Goal: Information Seeking & Learning: Check status

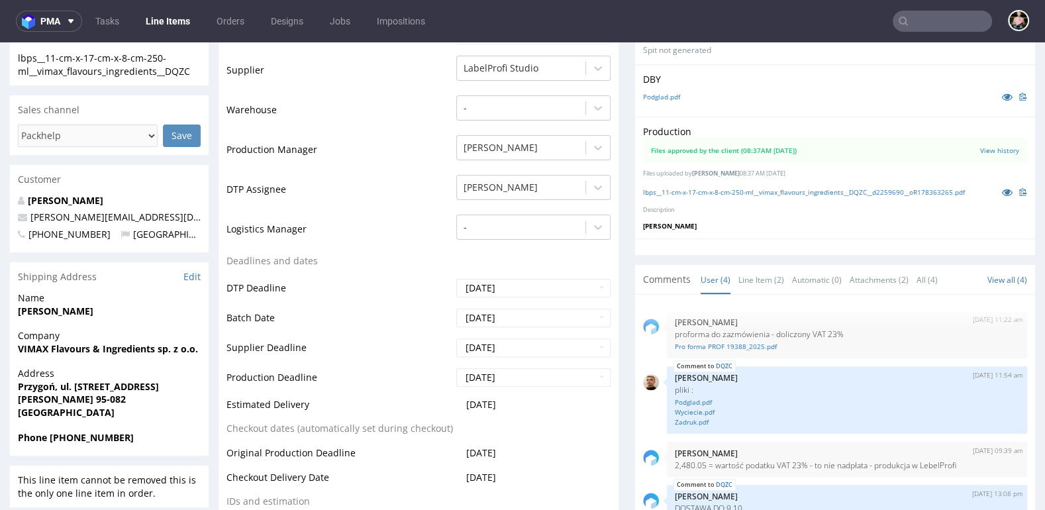
scroll to position [3, 0]
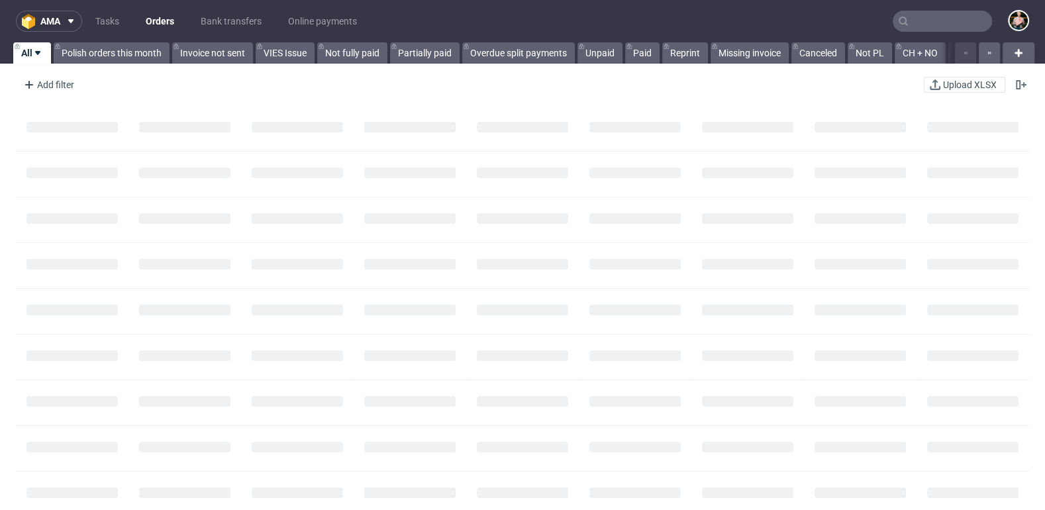
click at [912, 17] on input "text" at bounding box center [942, 21] width 99 height 21
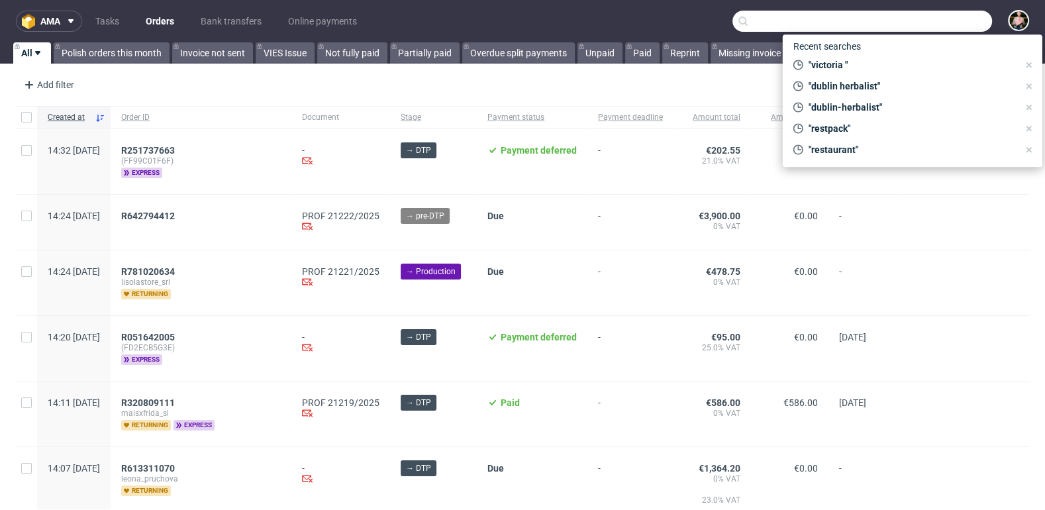
paste input "[PERSON_NAME][EMAIL_ADDRESS][DOMAIN_NAME]"
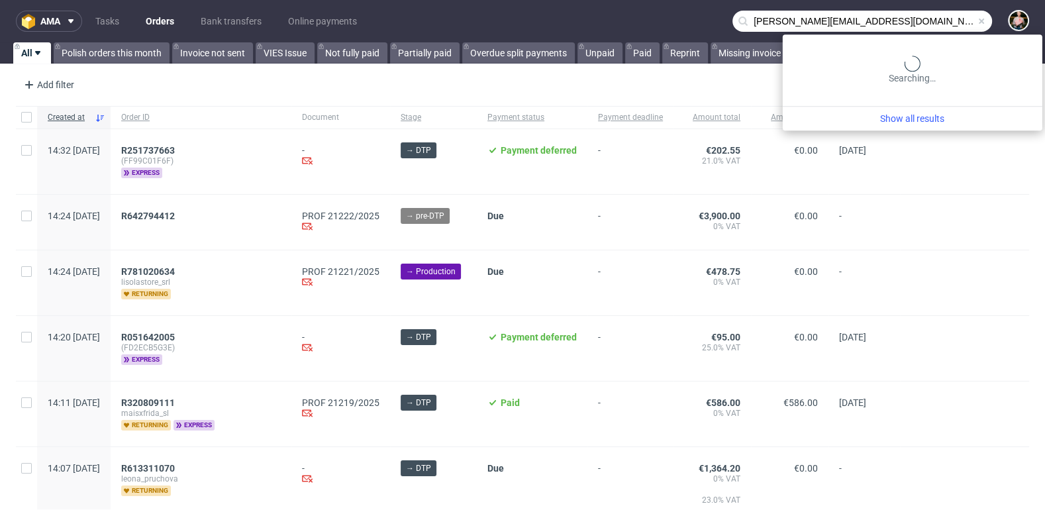
type input "[PERSON_NAME][EMAIL_ADDRESS][DOMAIN_NAME]"
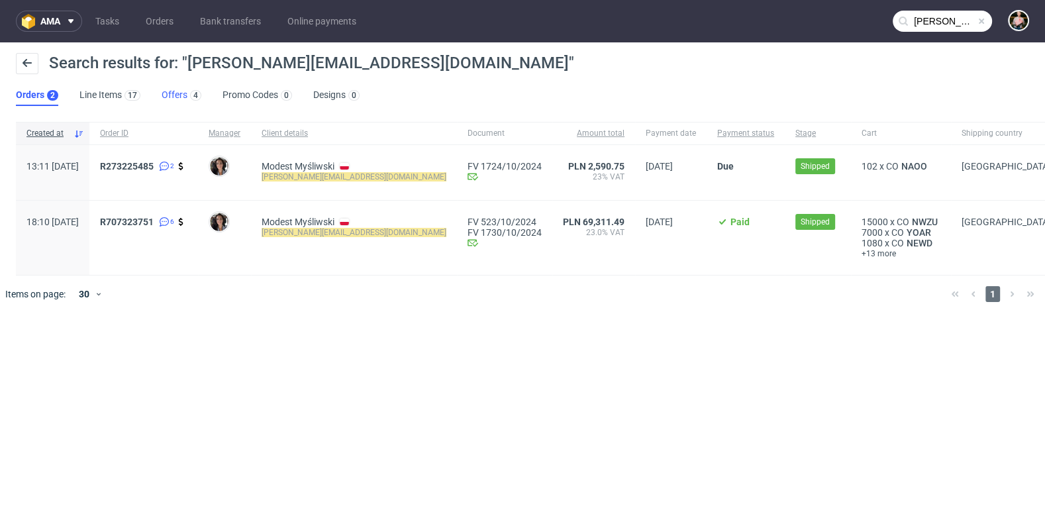
click at [177, 95] on link "Offers 4" at bounding box center [182, 95] width 40 height 21
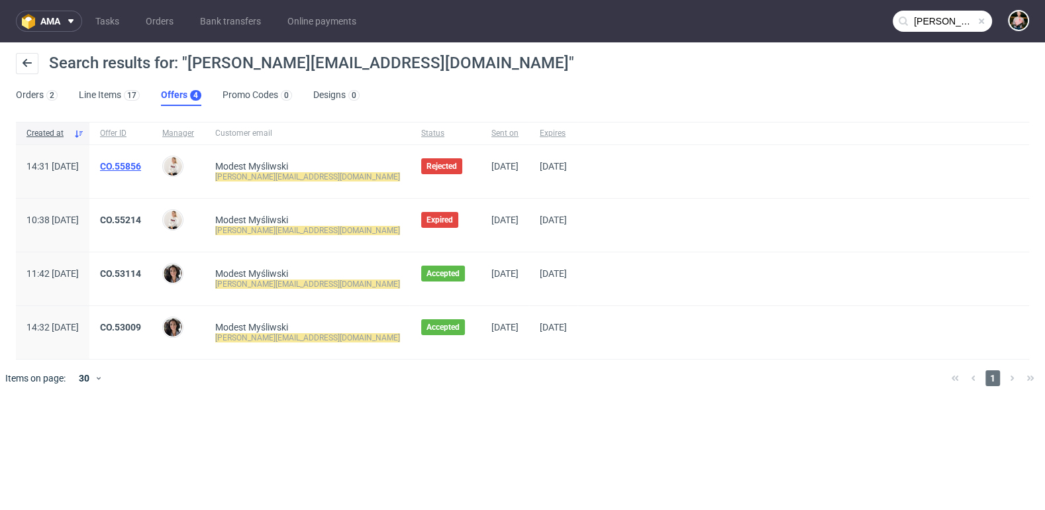
click at [141, 166] on link "CO.55856" at bounding box center [120, 166] width 41 height 11
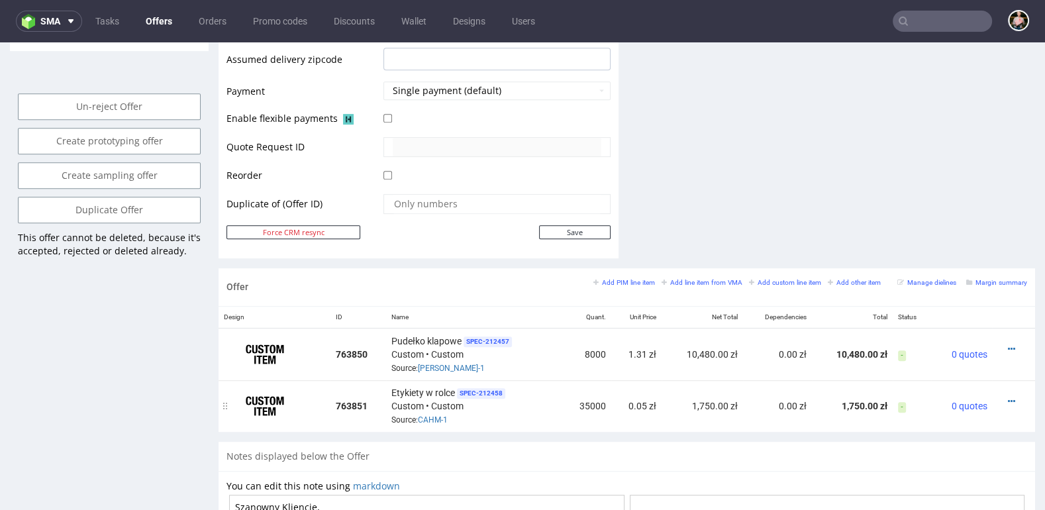
scroll to position [594, 0]
click at [988, 277] on small "Margin summary" at bounding box center [996, 280] width 61 height 7
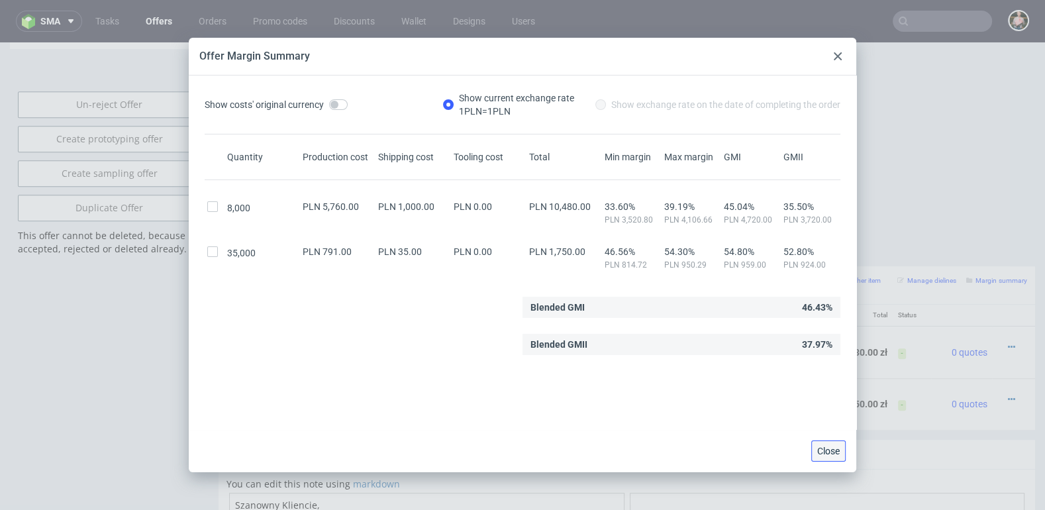
click at [827, 448] on span "Close" at bounding box center [828, 450] width 23 height 9
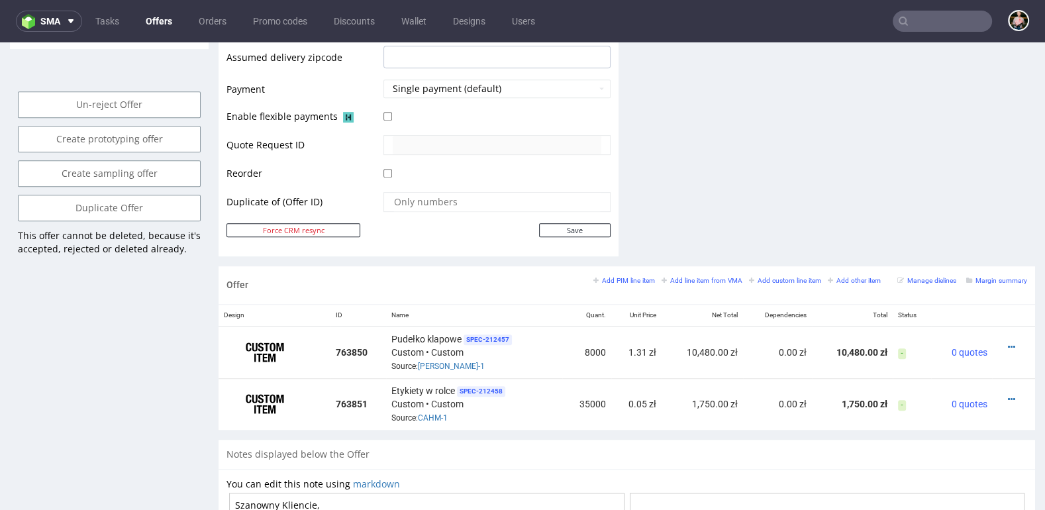
scroll to position [0, 0]
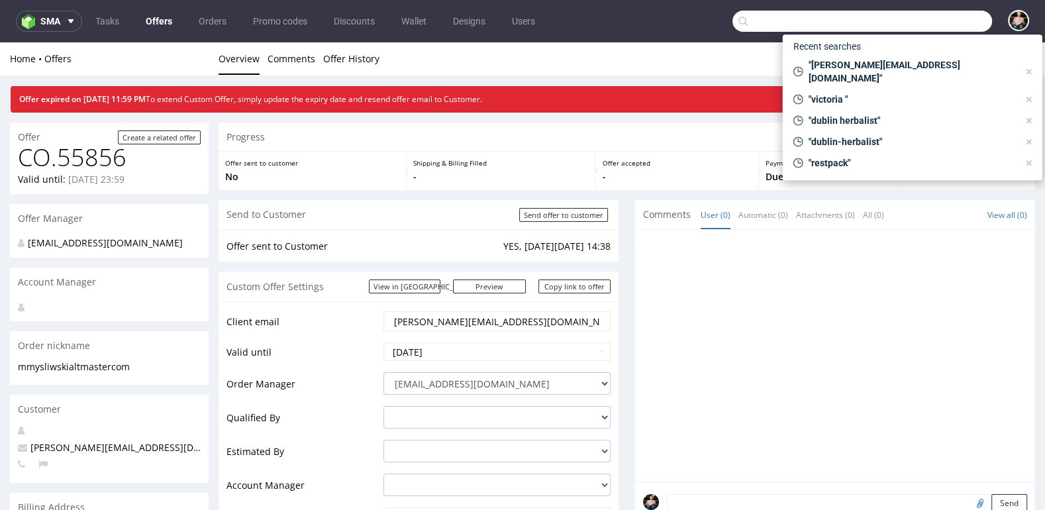
click at [930, 15] on input "text" at bounding box center [862, 21] width 260 height 21
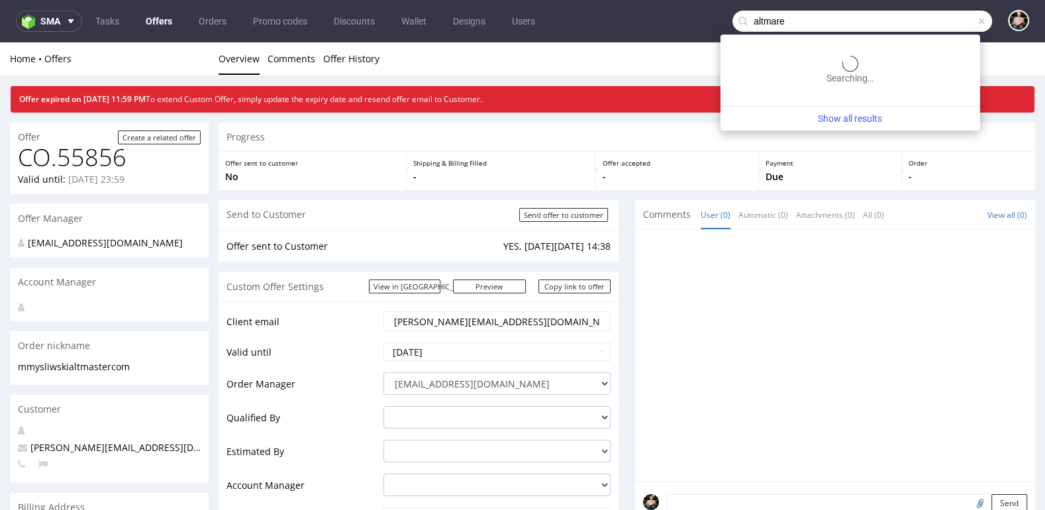
type input "altmare"
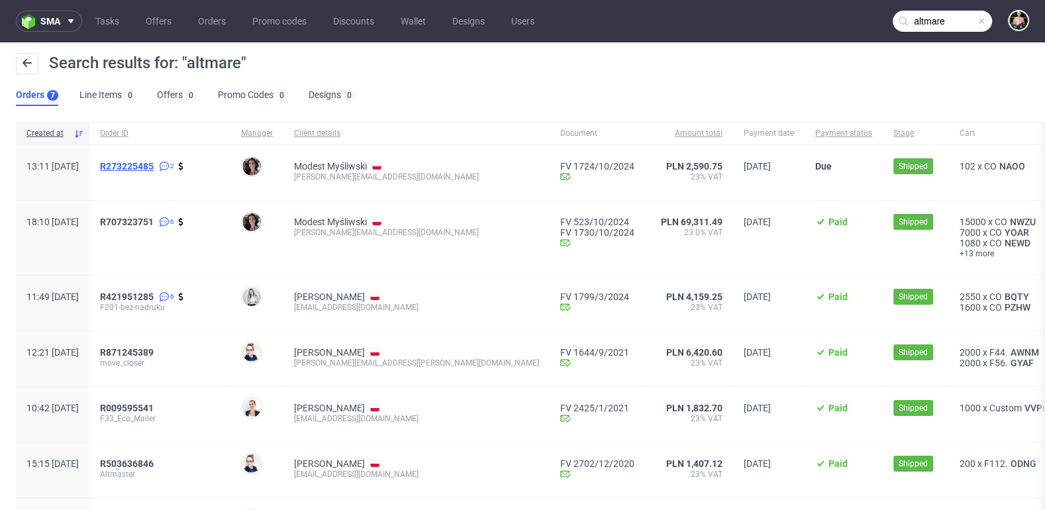
click at [154, 164] on span "R273225485" at bounding box center [127, 166] width 54 height 11
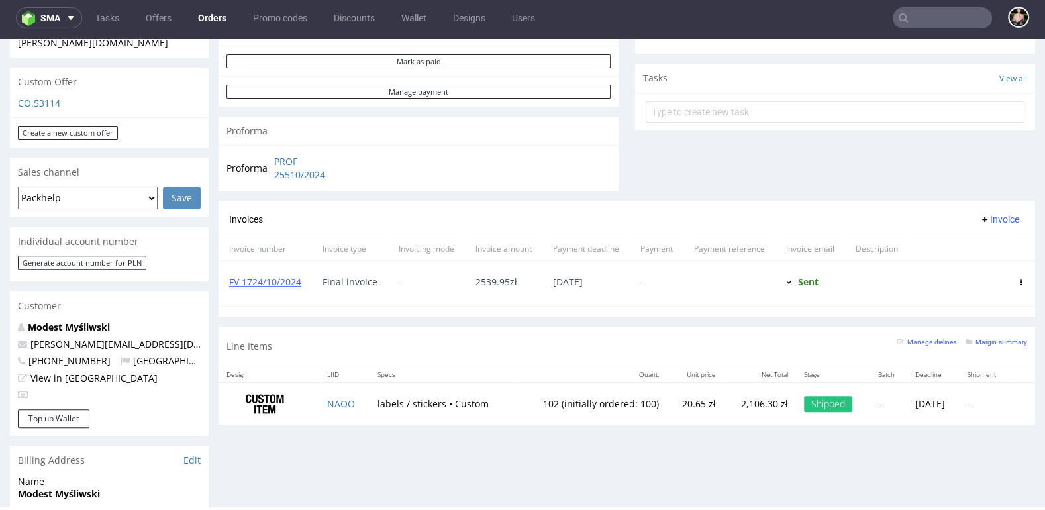
scroll to position [459, 0]
